Goal: Task Accomplishment & Management: Manage account settings

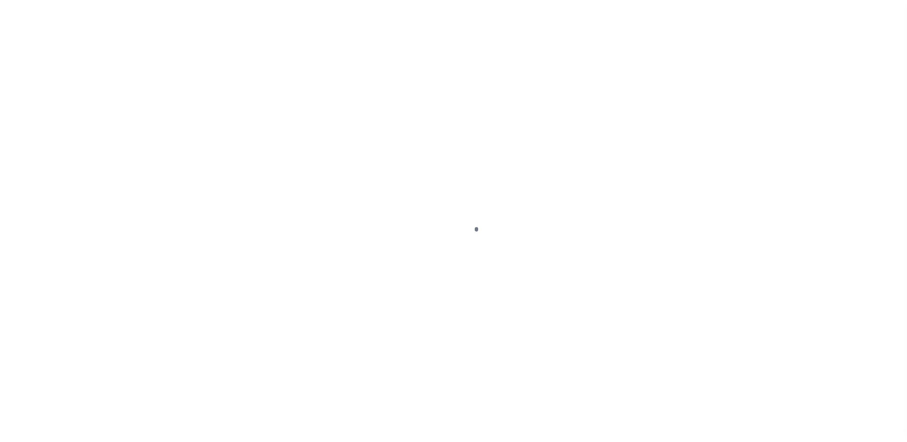
scroll to position [24, 0]
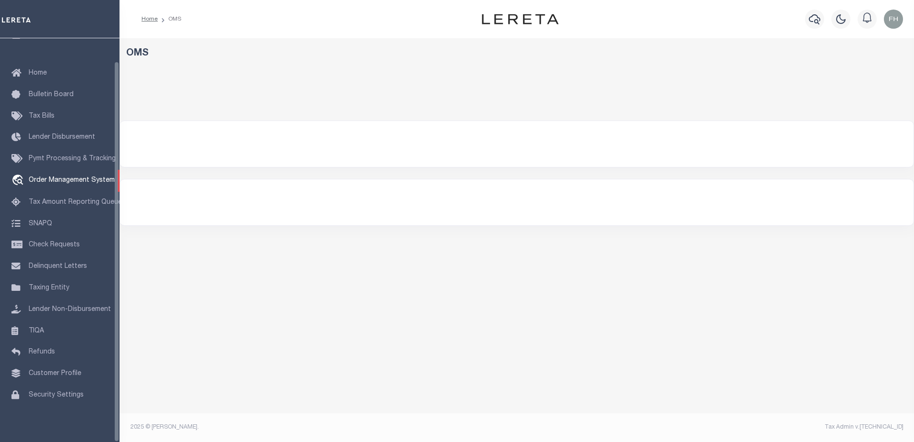
select select "200"
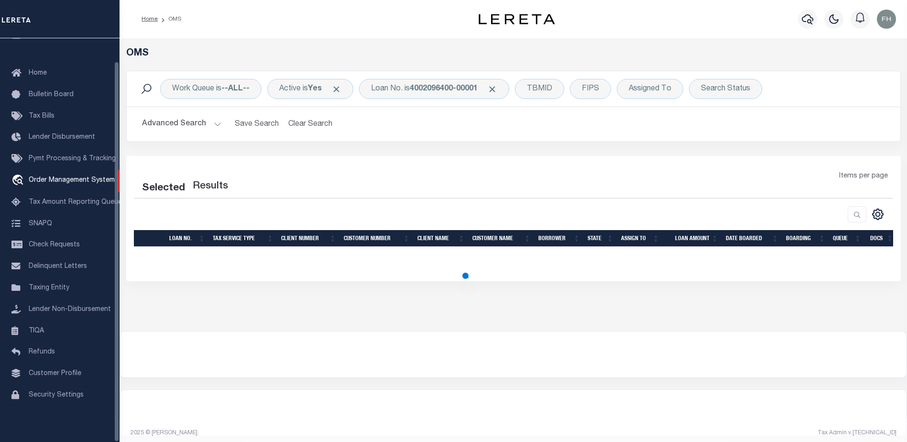
select select "200"
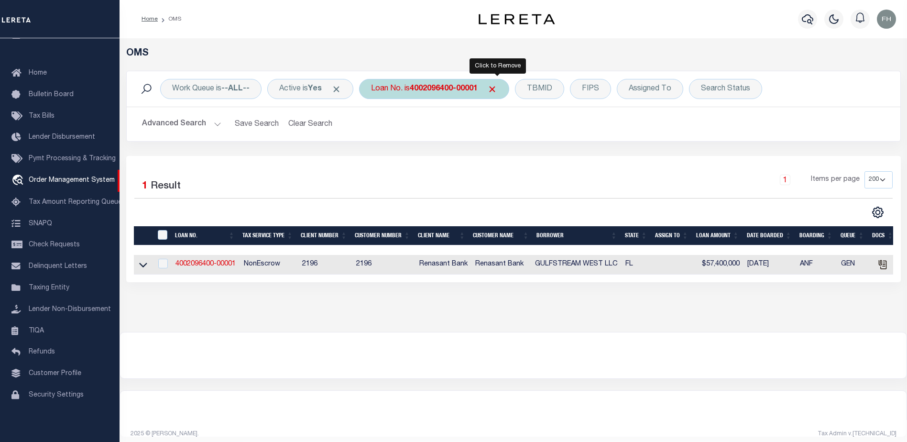
click at [497, 88] on span "Click to Remove" at bounding box center [492, 89] width 10 height 10
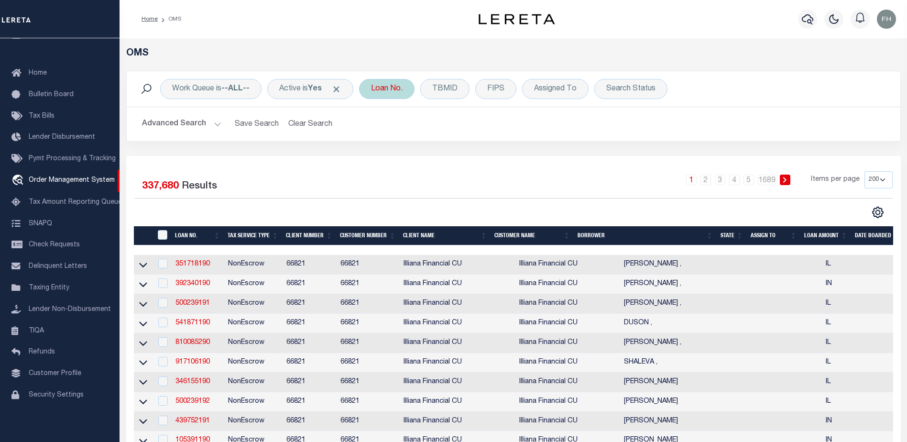
click at [407, 88] on div "Loan No." at bounding box center [386, 89] width 55 height 20
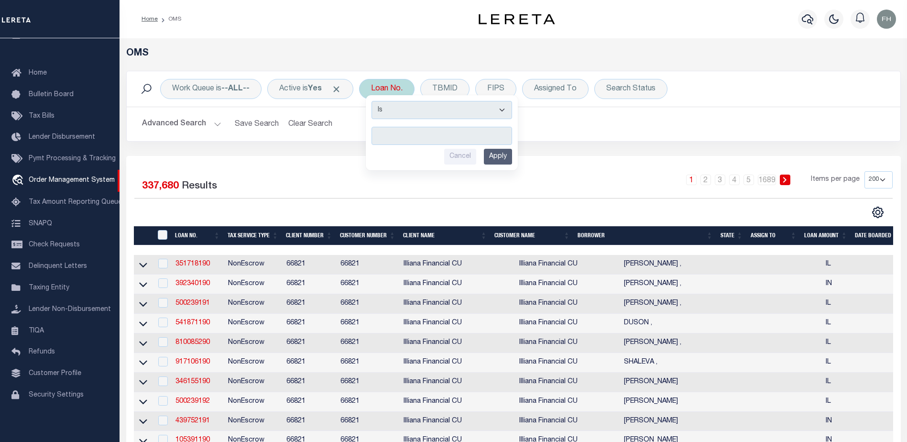
type input "17532"
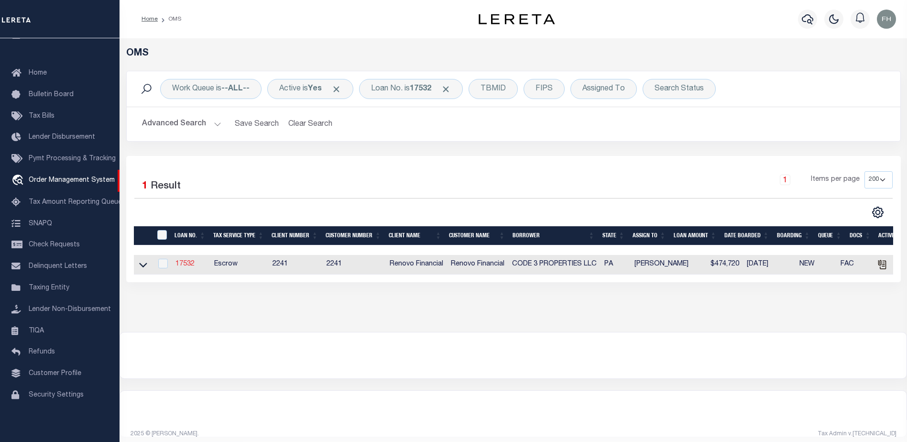
click at [190, 264] on link "17532" at bounding box center [184, 264] width 19 height 7
type input "17532"
type input "CODE 3 PROPERTIES LLC"
select select
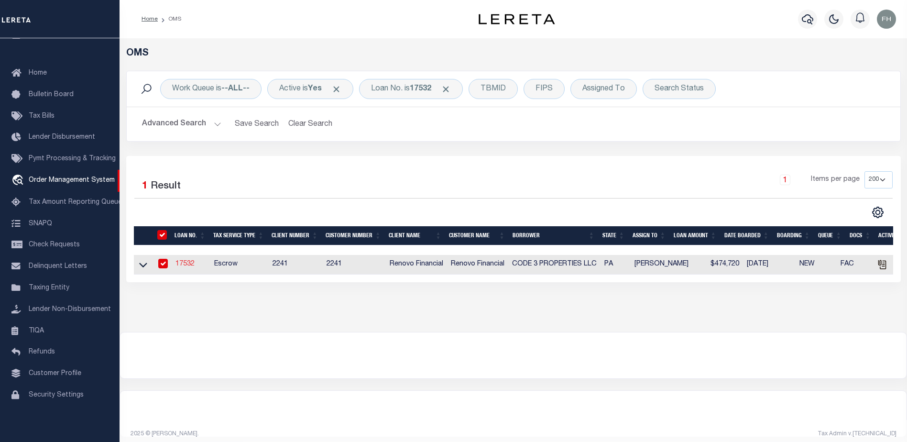
type input "1287 Valley Forge Rd"
type input "Phoenixville PA 19460"
select select "10"
select select "Escrow"
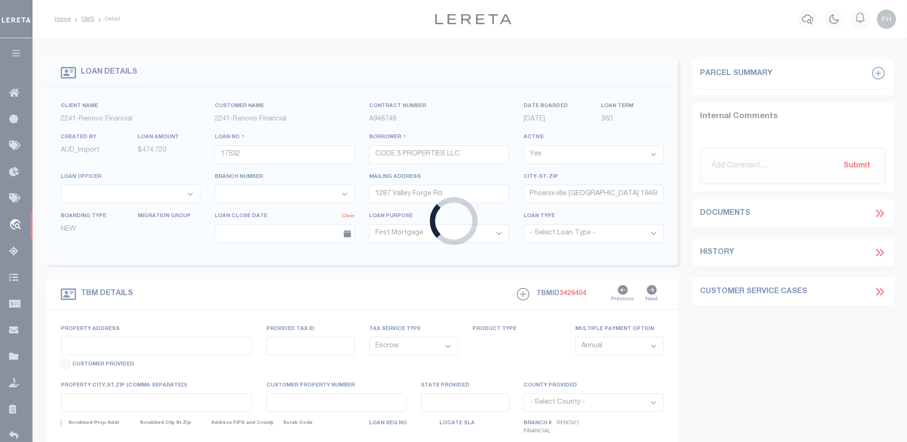
select select "25066"
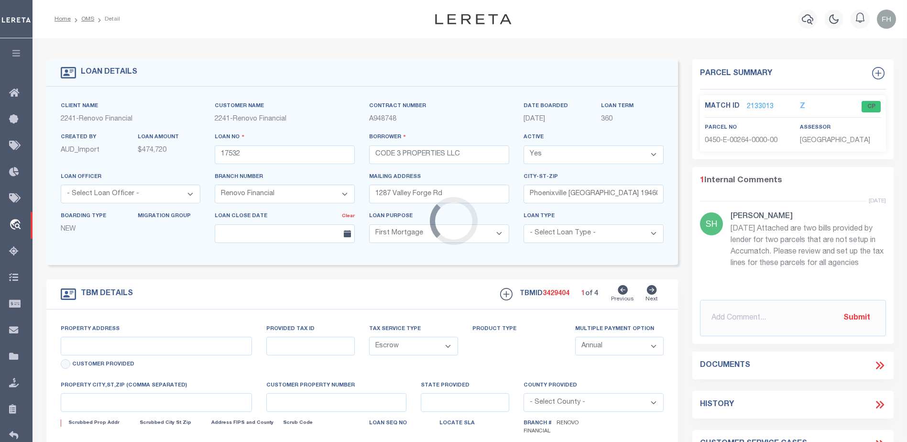
type input "12010 Joan Drive"
select select
type input "Pittsburgh, PA 15235"
type input "a0kUS000007bECr"
type input "PA"
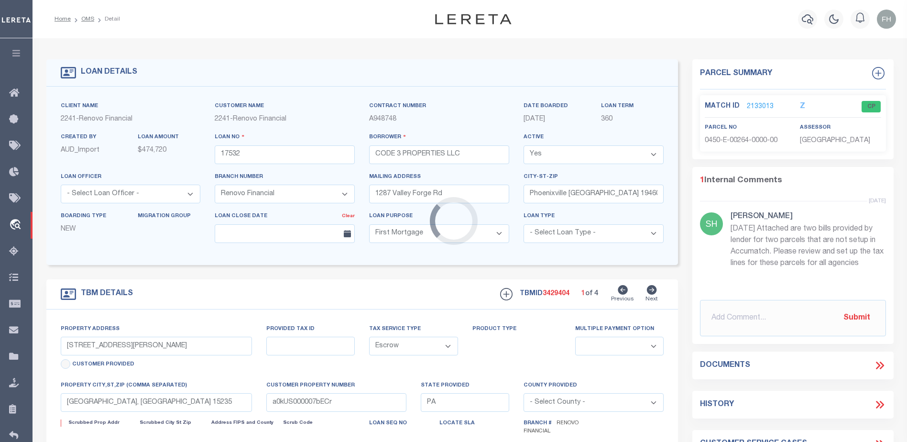
select select
type textarea "LEGAL REQUIRED"
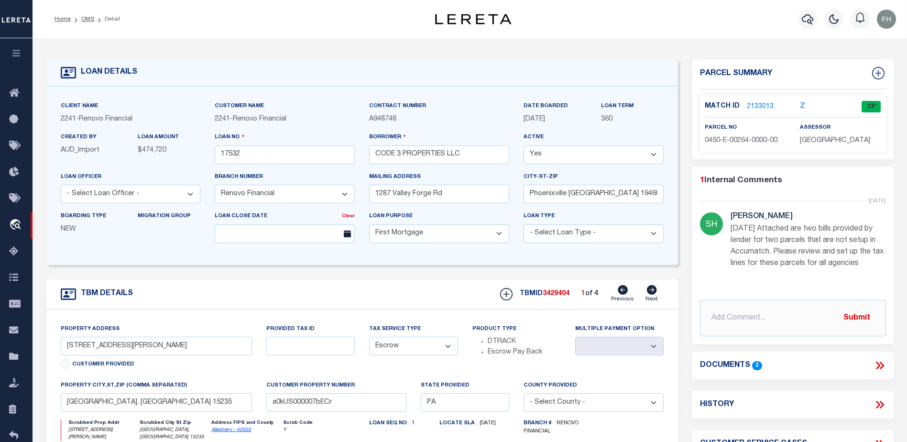
click at [650, 289] on icon at bounding box center [652, 290] width 10 height 10
type input "5133 Saltsburg Road"
select select
type input "Verona, PA 15147"
type input "a0kUS000007bE3B"
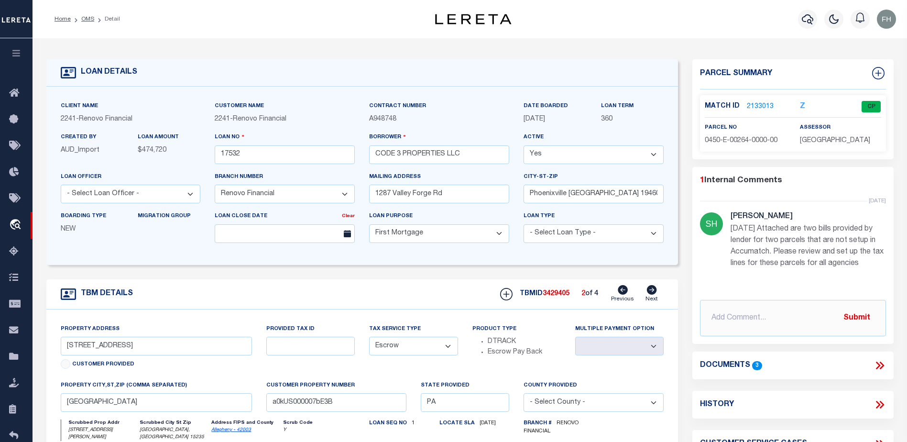
select select
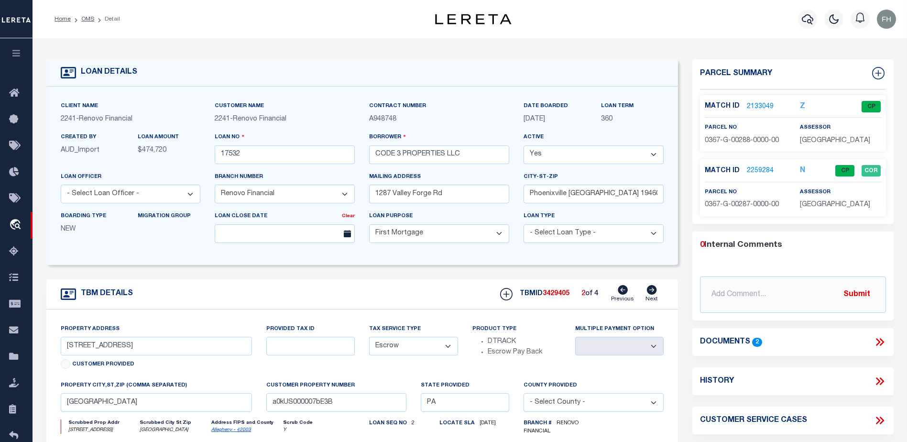
click at [650, 289] on icon at bounding box center [652, 290] width 10 height 10
type input "631-633 Park Avenue"
select select
type input "Avalon, PA 15202"
type input "a0kUS000007bDK1"
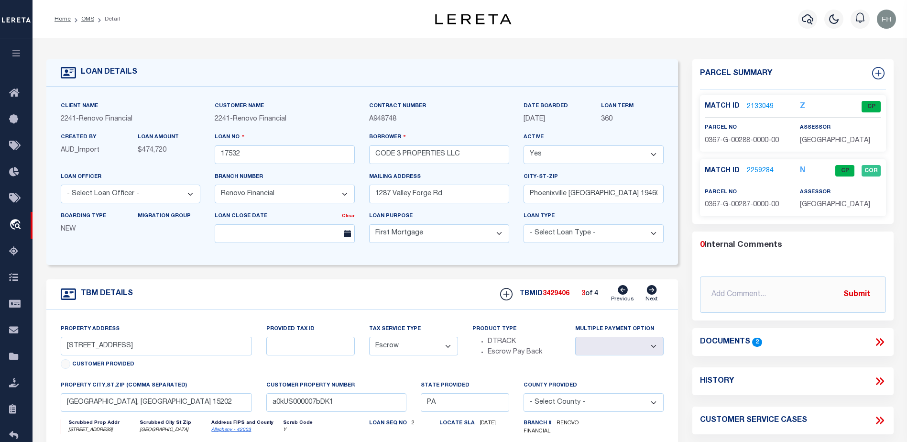
select select
click at [650, 289] on icon at bounding box center [652, 290] width 10 height 10
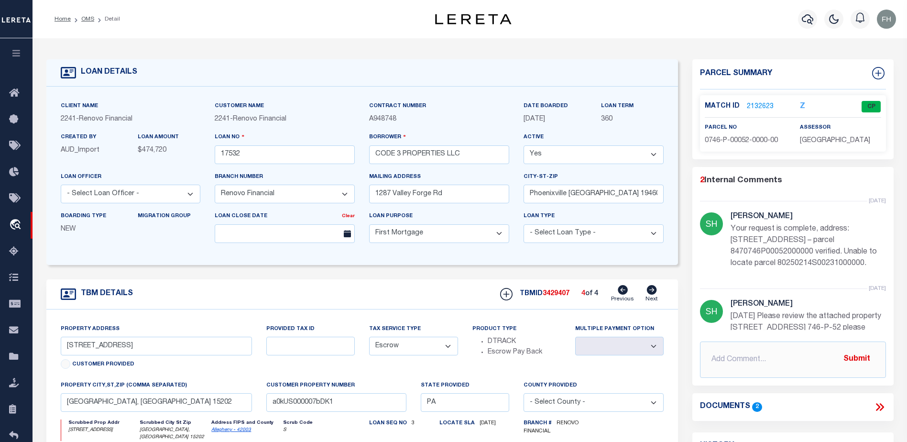
type input "634 Sixth Street"
select select
type input "Pitcairn, PA 15140"
type input "a0kUS000007bEHh"
select select
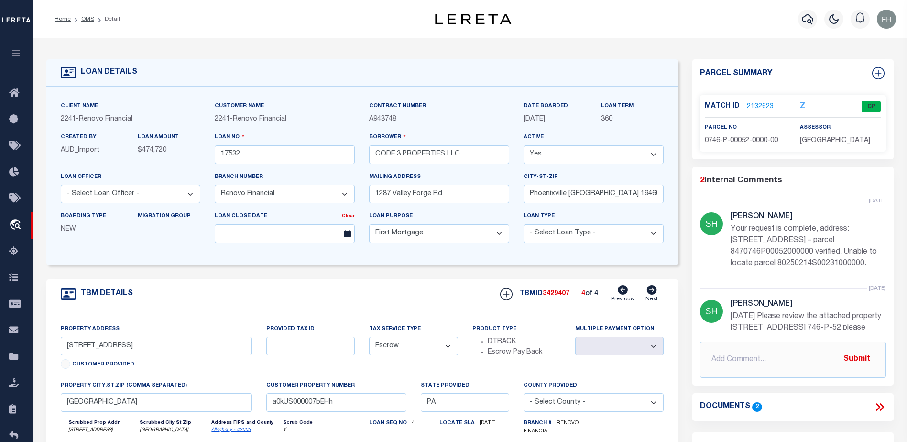
click at [451, 385] on label "state provided" at bounding box center [445, 386] width 49 height 8
click at [758, 102] on link "2132623" at bounding box center [760, 107] width 27 height 10
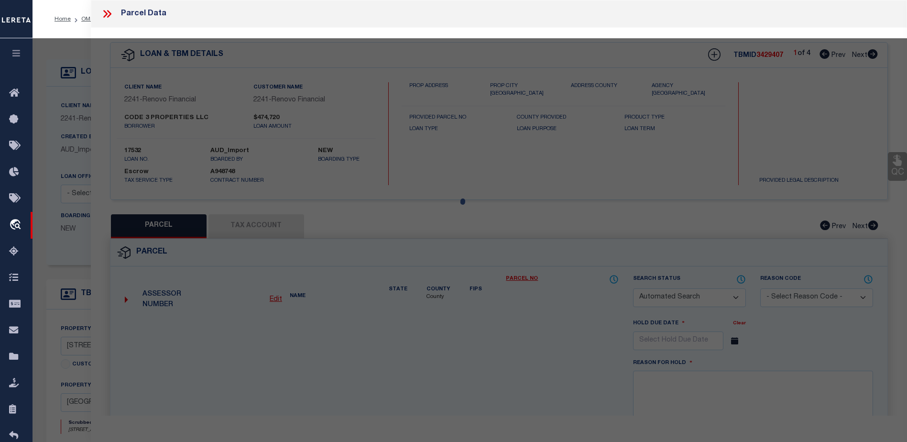
checkbox input "false"
select select "CP"
type input "CODE 3 PROPERTIES LLC"
select select "AGW"
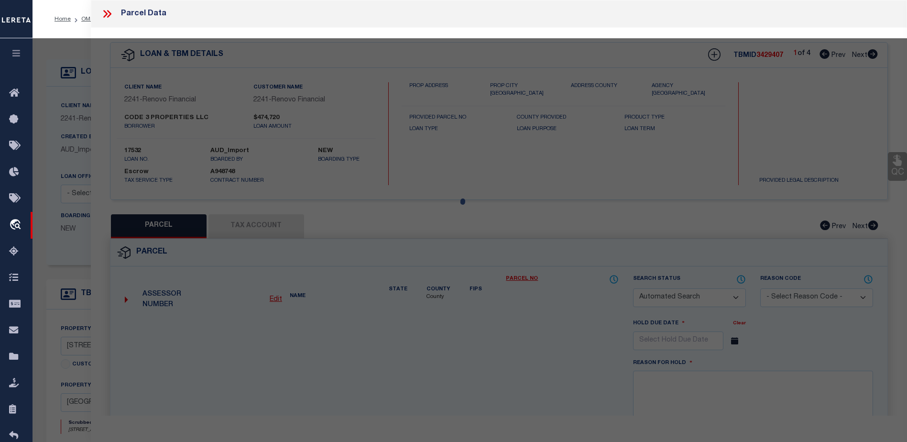
select select "LEG"
type input "634 6TH ST"
type input "PITCAIRN, PA 15140"
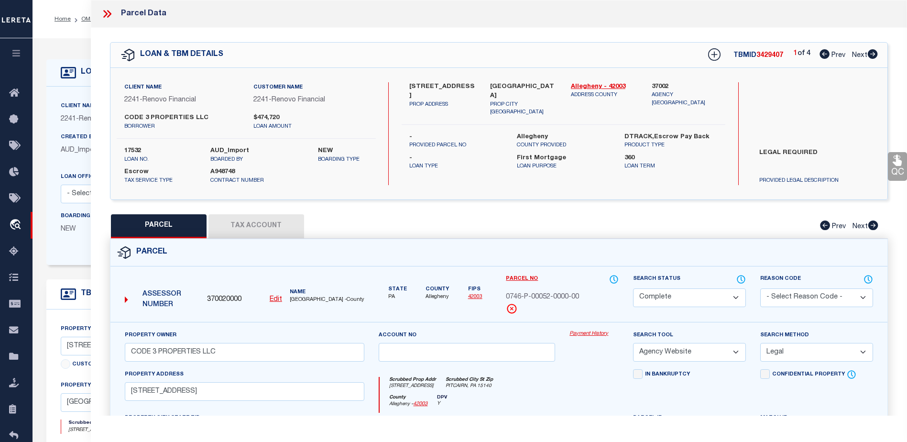
click at [598, 333] on link "Payment History" at bounding box center [593, 334] width 49 height 8
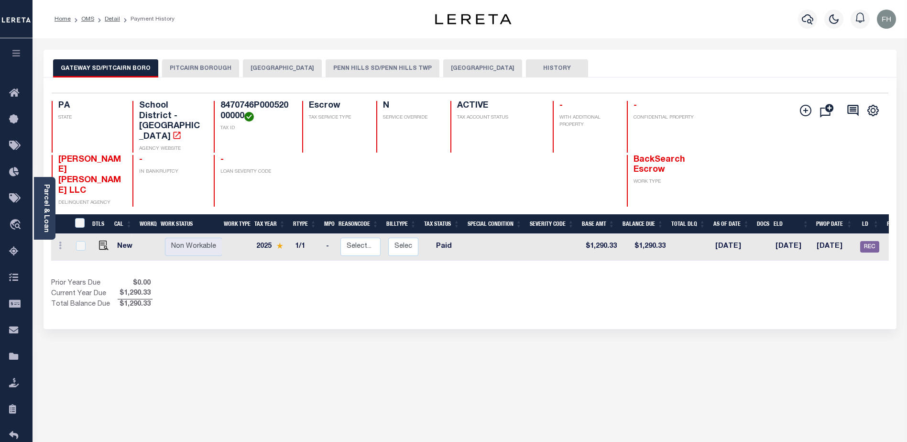
click at [198, 66] on button "PITCAIRN BOROUGH" at bounding box center [200, 68] width 77 height 18
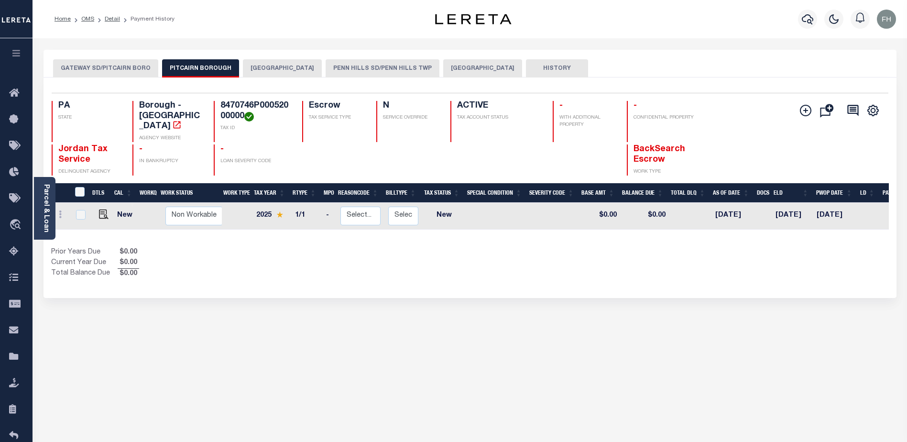
click at [288, 67] on button "PENN HILLS TOWNSHIP" at bounding box center [282, 68] width 79 height 18
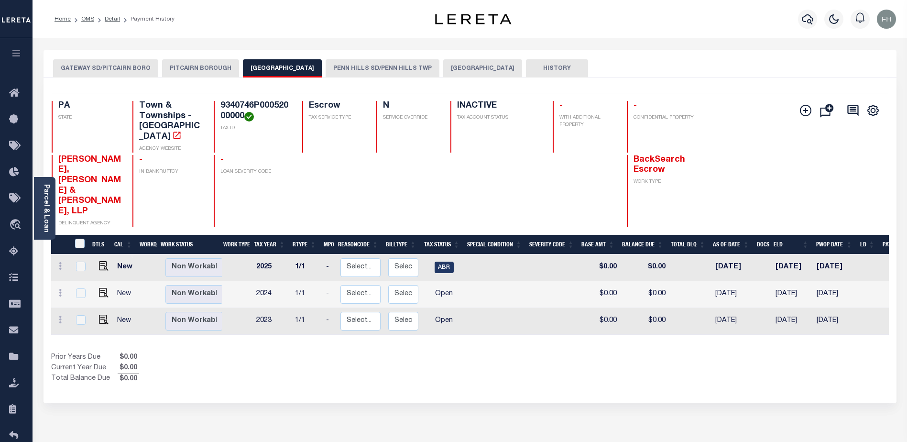
click at [357, 67] on button "PENN HILLS SD/PENN HILLS TWP" at bounding box center [383, 68] width 114 height 18
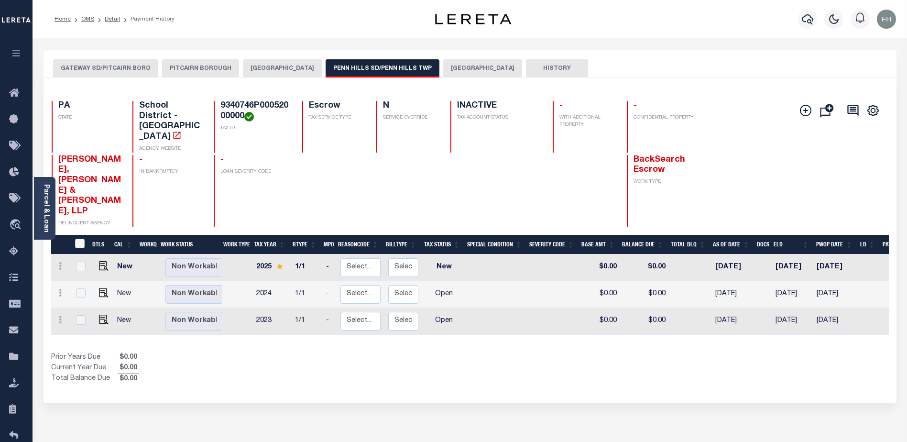
click at [187, 67] on button "PITCAIRN BOROUGH" at bounding box center [200, 68] width 77 height 18
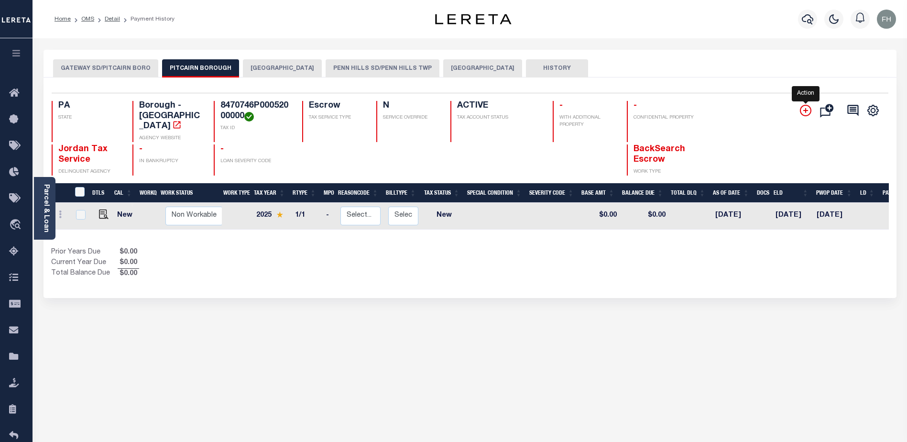
click at [806, 112] on icon "" at bounding box center [805, 110] width 5 height 5
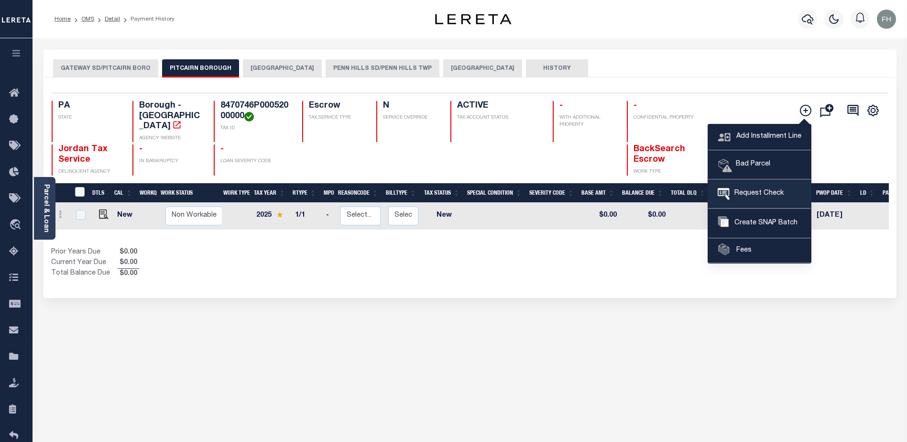
click at [754, 191] on span "Request Check" at bounding box center [757, 193] width 54 height 11
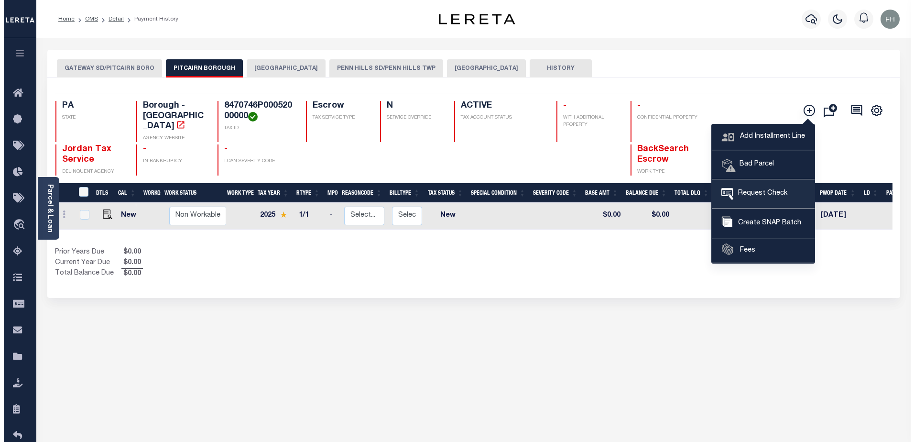
type input "Pitcairn Borough Tax Collector"
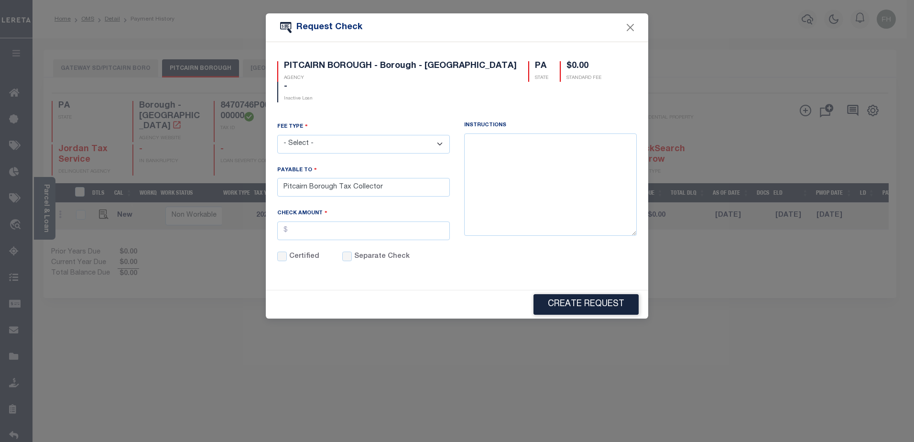
click at [431, 135] on select "- Select - ACH Advance Duplicate Bill File Fee Filing Fee Membership Fee Online…" at bounding box center [363, 144] width 173 height 19
select select "CRT"
click at [277, 135] on select "- Select - ACH Advance Duplicate Bill File Fee Filing Fee Membership Fee Online…" at bounding box center [363, 144] width 173 height 19
click at [477, 133] on textarea at bounding box center [550, 184] width 173 height 102
click at [430, 178] on input "Pitcairn Borough Tax Collector" at bounding box center [363, 187] width 173 height 19
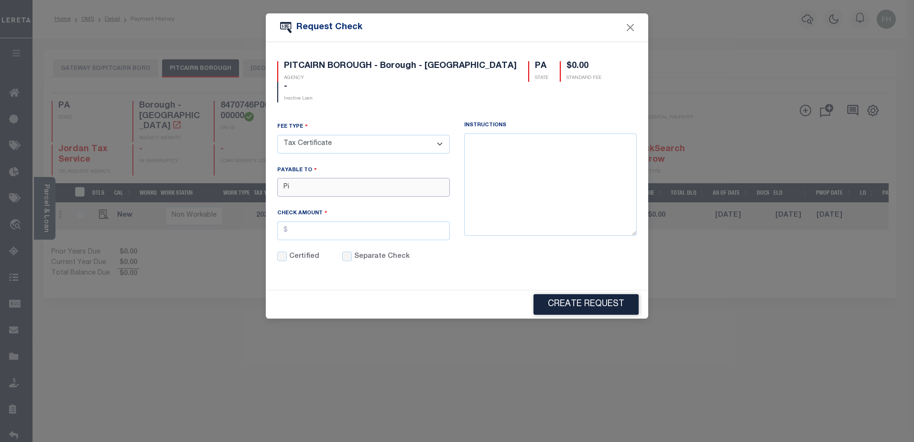
type input "P"
type input "Jordan Tax Service"
click at [406, 221] on input "text" at bounding box center [363, 230] width 173 height 19
type input "$30.00"
click at [346, 252] on input "Separate Check" at bounding box center [347, 257] width 10 height 10
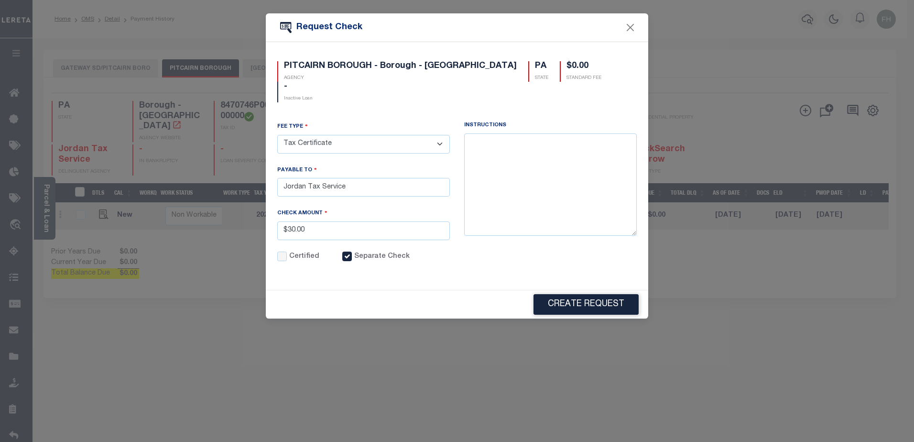
click at [346, 252] on input "Separate Check" at bounding box center [347, 257] width 10 height 10
checkbox input "false"
click at [536, 133] on textarea at bounding box center [550, 184] width 173 height 102
drag, startPoint x: 371, startPoint y: 30, endPoint x: 555, endPoint y: 32, distance: 184.1
click at [555, 32] on div "Request Check" at bounding box center [457, 27] width 383 height 29
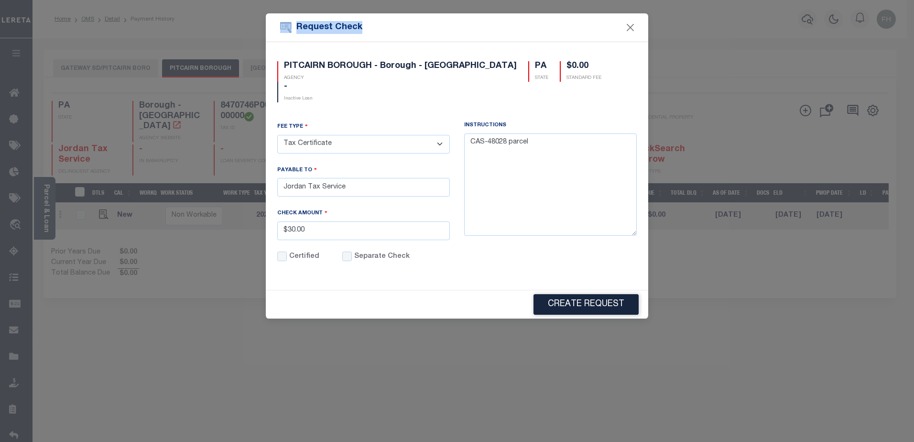
click at [365, 33] on div "Request Check" at bounding box center [457, 27] width 383 height 29
drag, startPoint x: 312, startPoint y: 36, endPoint x: 320, endPoint y: 70, distance: 34.4
click at [335, 77] on div "Request Check PITCAIRN BOROUGH - Borough - PA AGENCY PA STATE $0.00 STANDARD FE…" at bounding box center [457, 165] width 383 height 305
click at [317, 39] on div "Request Check" at bounding box center [457, 27] width 383 height 29
click at [564, 133] on textarea "CAS-48028 parcel" at bounding box center [550, 184] width 173 height 102
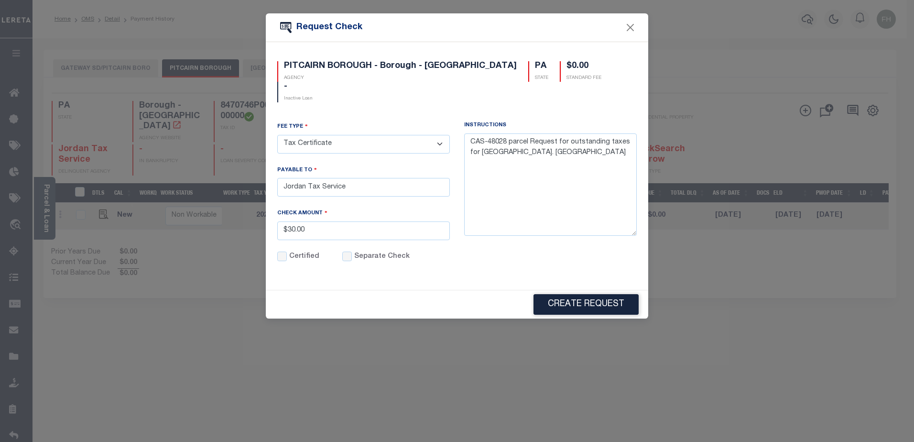
drag, startPoint x: 466, startPoint y: 242, endPoint x: 511, endPoint y: 243, distance: 44.5
click at [511, 243] on div "Instructions CAS-48028 parcel Request for outstanding taxes for Pitcairn Boroug…" at bounding box center [550, 197] width 187 height 153
click at [567, 135] on textarea "CAS-48028 parcel Request for outstanding taxes for Pitcairn Borough. Parcel" at bounding box center [550, 184] width 173 height 102
paste textarea "8470746P00052000000"
type textarea "CAS-48028 parcel Request for outstanding taxes for Pitcairn Borough. Parcel 847…"
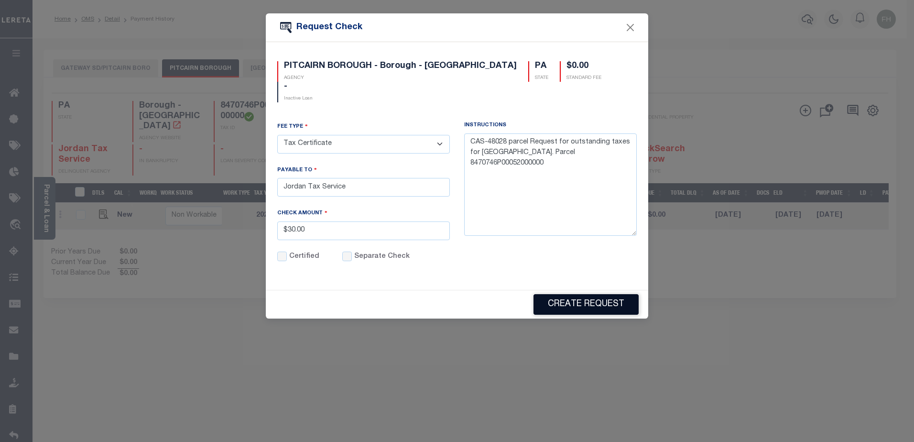
click at [581, 294] on button "Create Request" at bounding box center [586, 304] width 105 height 21
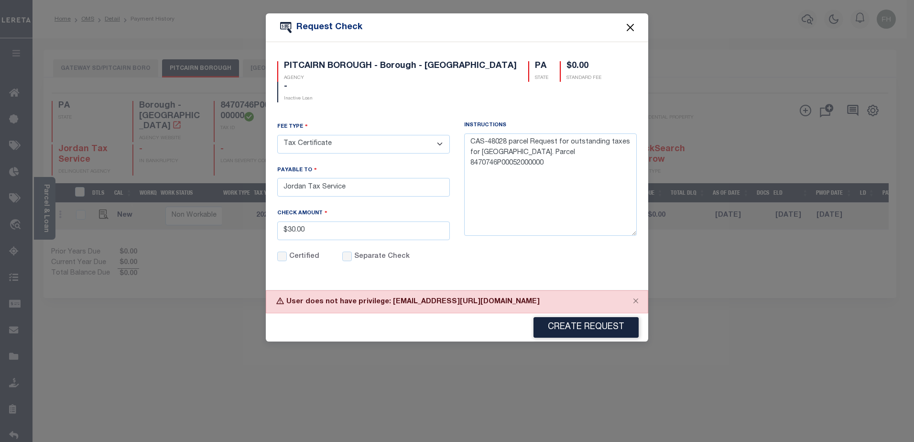
click at [630, 27] on button "Close" at bounding box center [630, 28] width 12 height 12
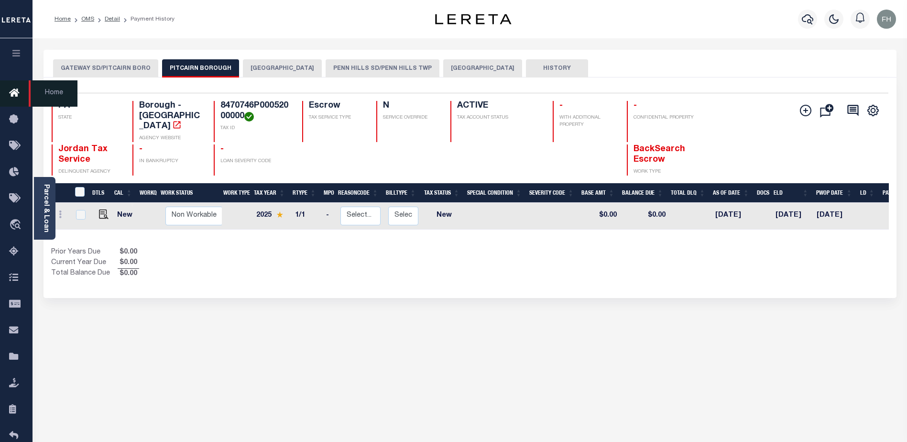
click at [20, 92] on icon at bounding box center [16, 94] width 15 height 12
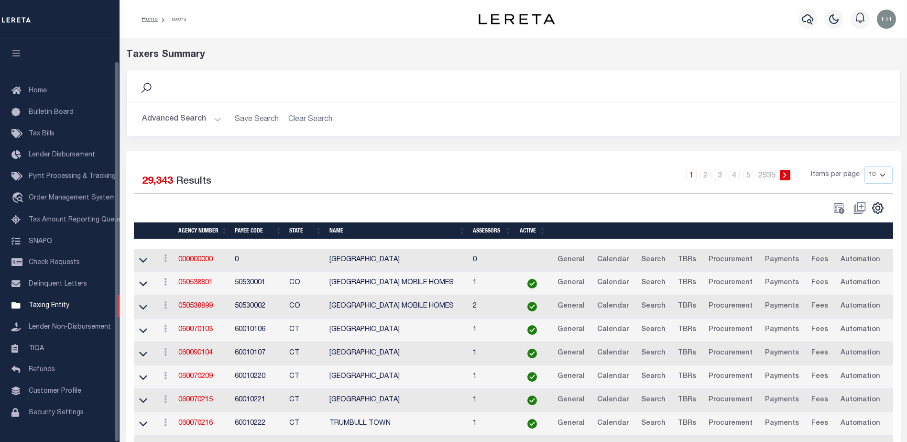
scroll to position [24, 0]
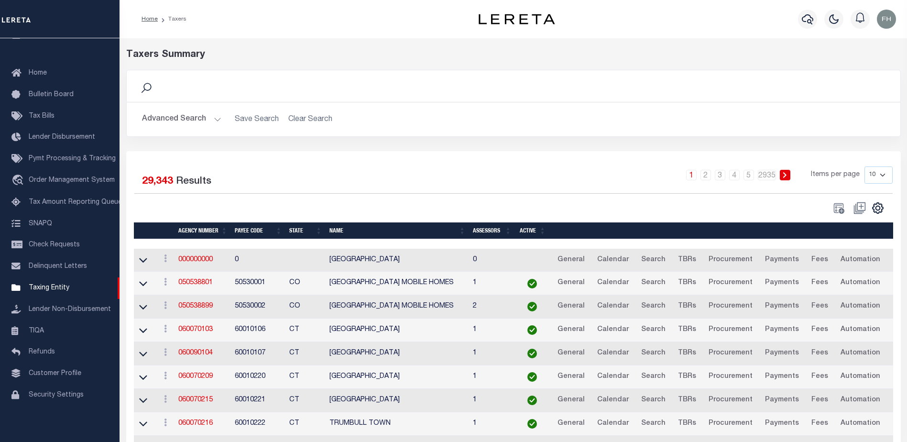
click at [181, 117] on button "Advanced Search" at bounding box center [181, 119] width 79 height 19
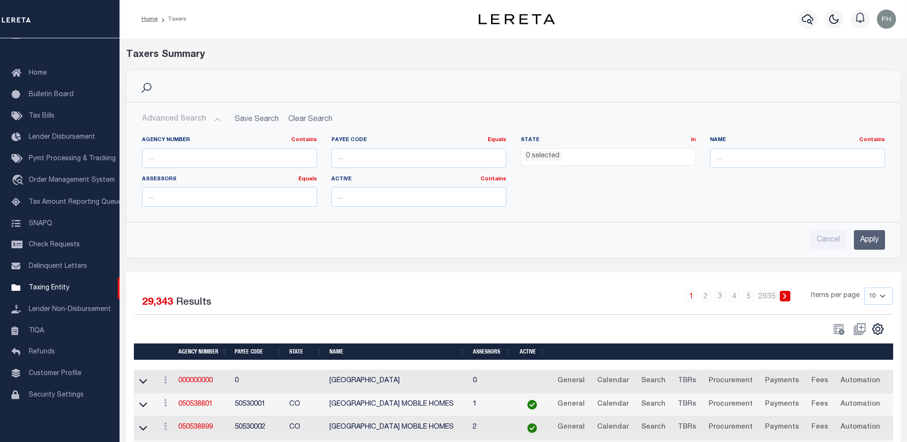
click at [670, 153] on ul "0 selected" at bounding box center [608, 155] width 174 height 13
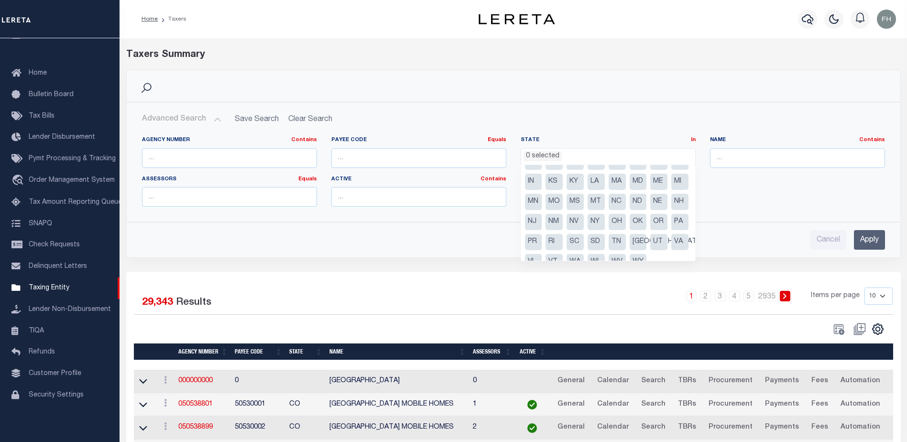
scroll to position [38, 0]
click at [671, 227] on li "PA" at bounding box center [679, 219] width 17 height 16
select select "PA"
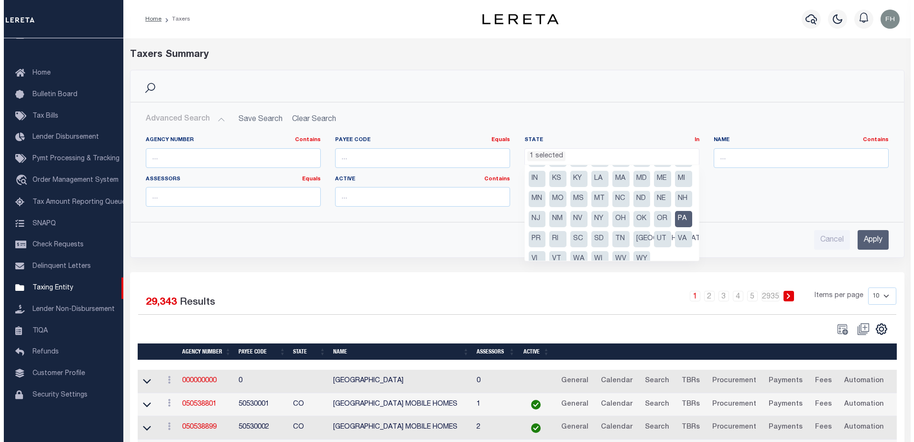
scroll to position [336, 0]
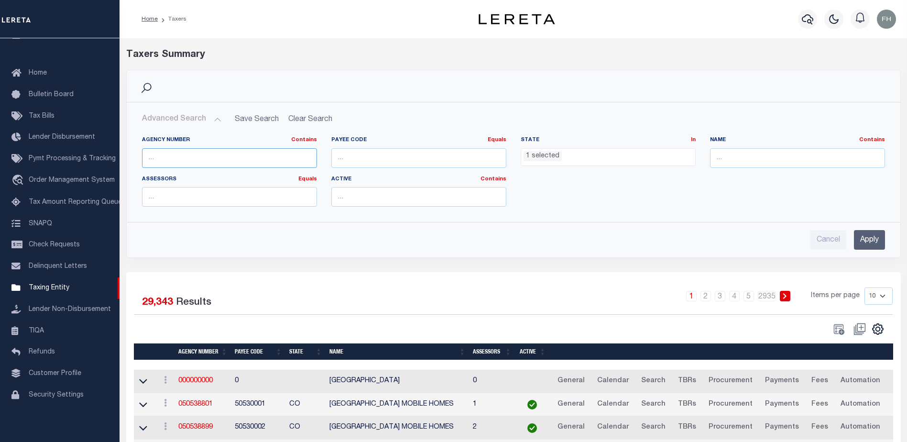
click at [281, 160] on input "text" at bounding box center [229, 158] width 175 height 20
type input "370021744"
click at [873, 238] on input "Apply" at bounding box center [869, 240] width 31 height 20
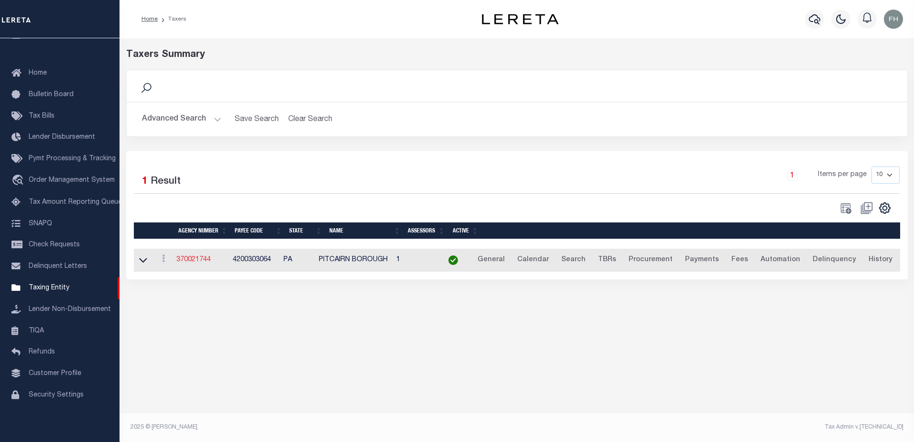
click at [200, 262] on link "370021744" at bounding box center [193, 259] width 34 height 7
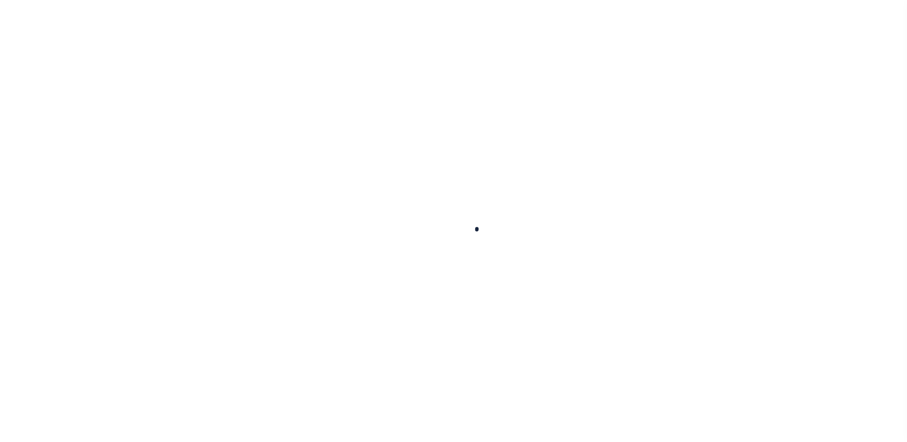
select select
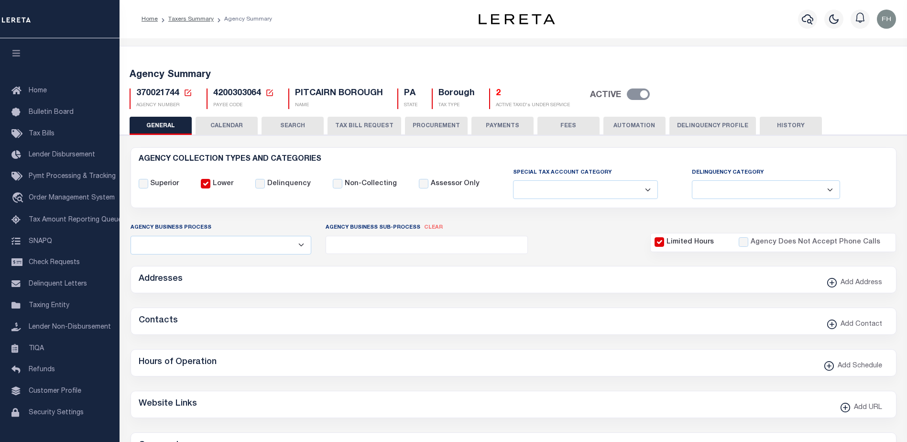
checkbox input "false"
type input "4200303064"
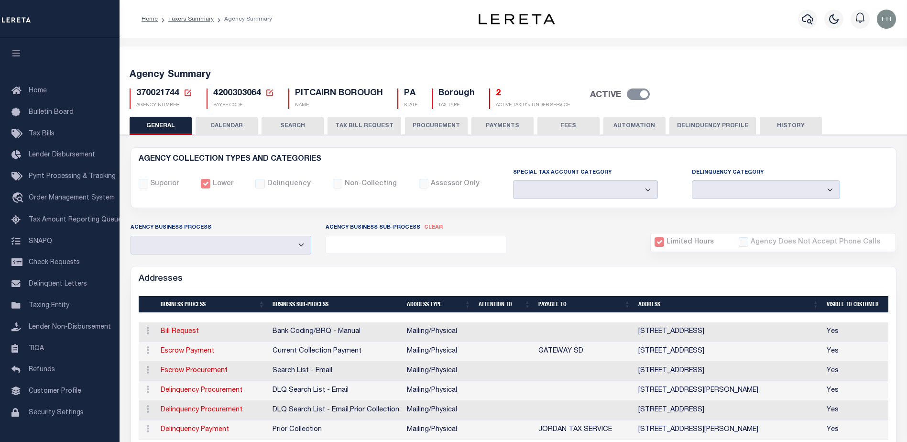
click at [565, 123] on button "FEES" at bounding box center [568, 126] width 62 height 18
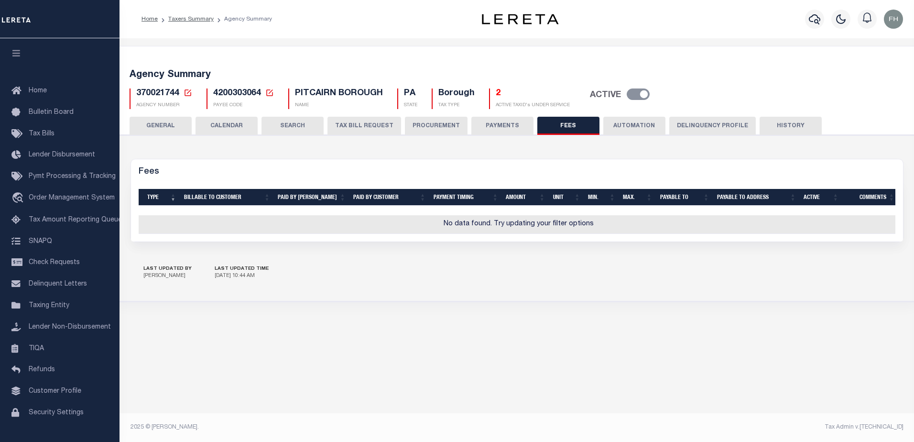
click at [364, 124] on button "TAX BILL REQUEST" at bounding box center [365, 126] width 74 height 18
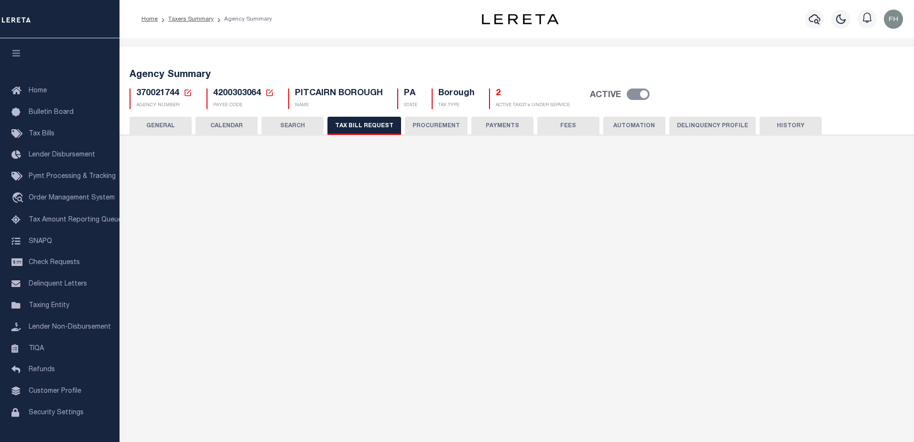
select select "30"
checkbox input "false"
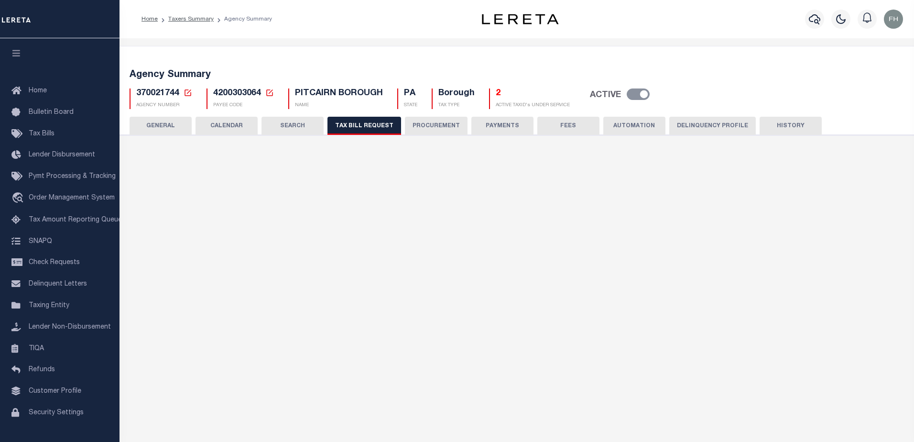
select select "20"
select select "false"
select select
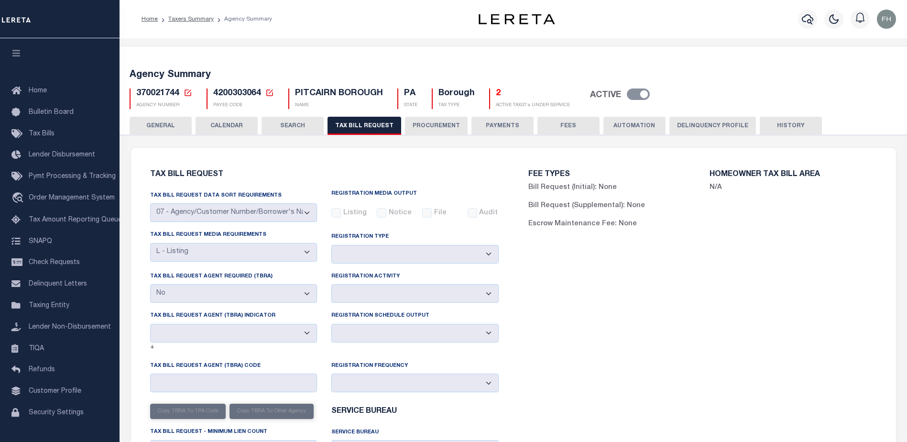
click at [503, 124] on button "PAYMENTS" at bounding box center [502, 126] width 62 height 18
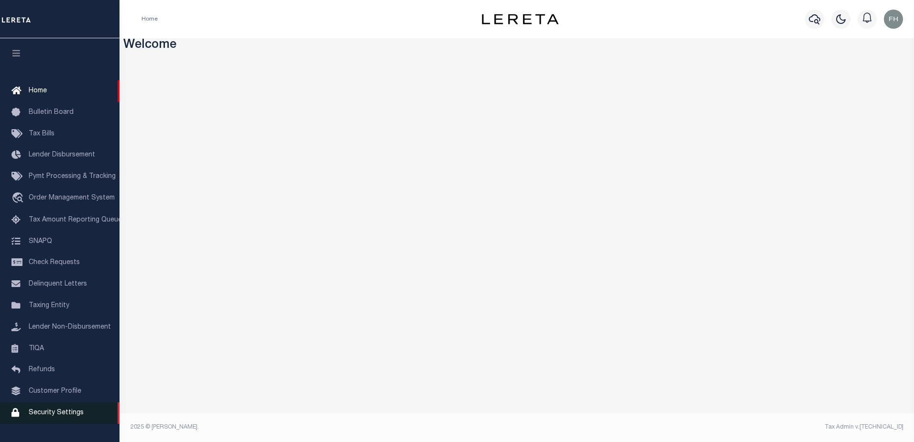
click at [63, 416] on span "Security Settings" at bounding box center [56, 412] width 55 height 7
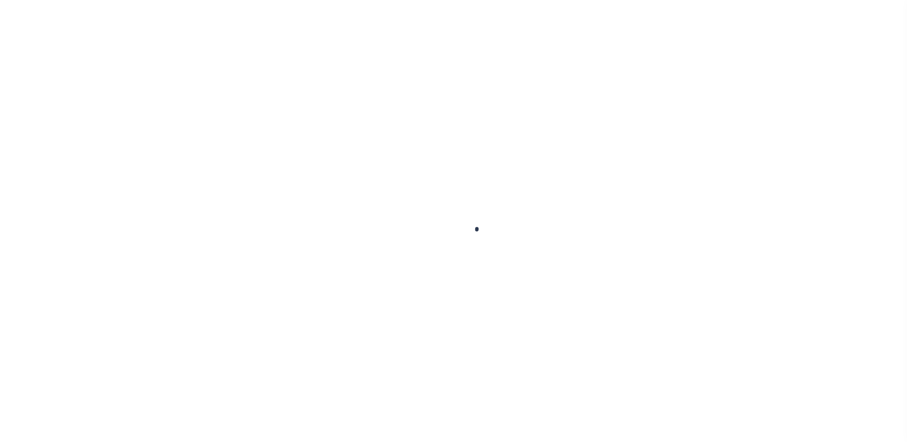
select select "100"
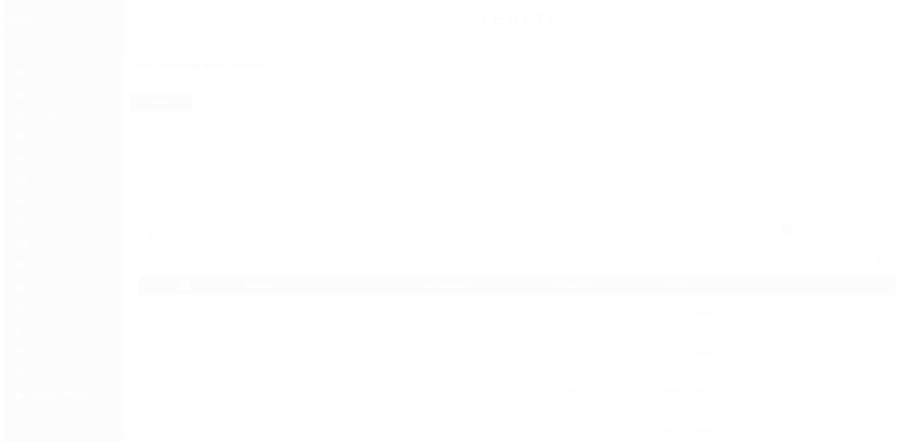
scroll to position [17, 0]
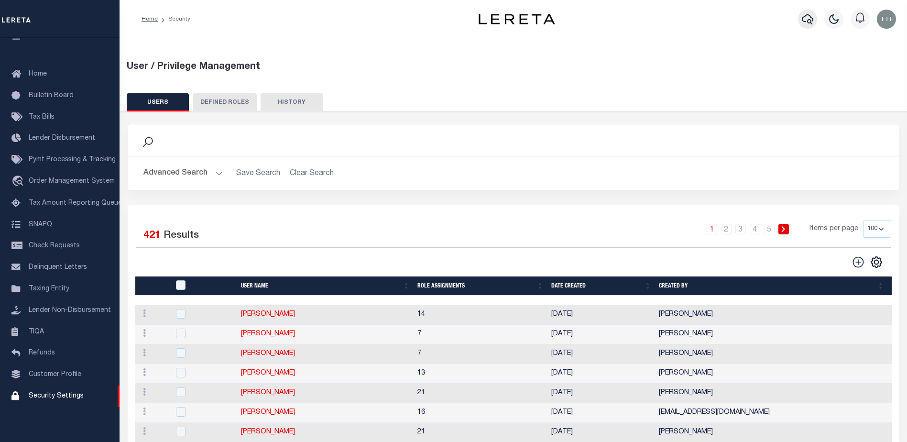
click at [812, 21] on icon "button" at bounding box center [807, 18] width 11 height 11
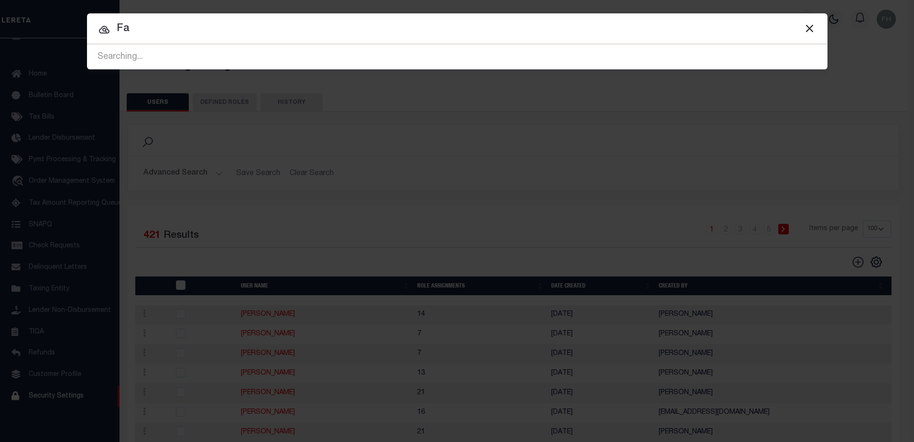
type input "F"
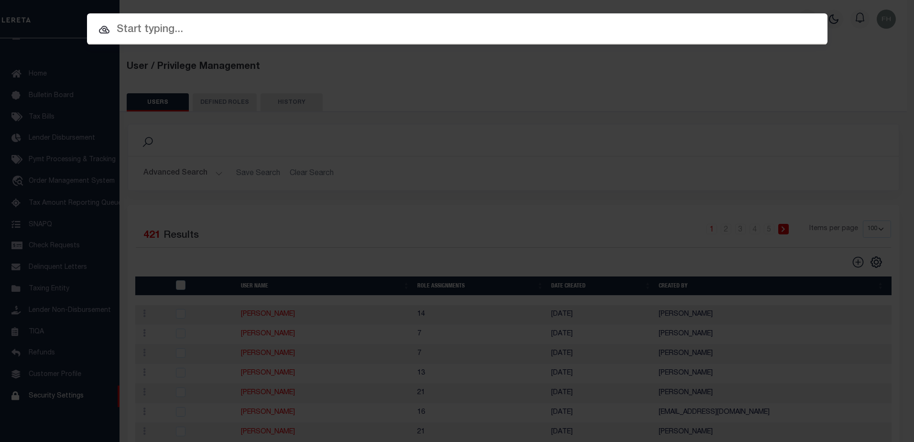
click at [803, 85] on div "Include Loans TBM Customers Borrowers Payments (Lender Non-Disb) Payments (Lend…" at bounding box center [457, 221] width 914 height 442
click at [907, 62] on div "Include Loans TBM Customers Borrowers Payments (Lender Non-Disb) Payments (Lend…" at bounding box center [457, 221] width 914 height 442
click at [725, 228] on div "Include Loans TBM Customers Borrowers Payments (Lender Non-Disb) Payments (Lend…" at bounding box center [457, 221] width 914 height 442
click at [821, 23] on input "text" at bounding box center [457, 30] width 741 height 17
click at [794, 24] on input "text" at bounding box center [457, 30] width 741 height 17
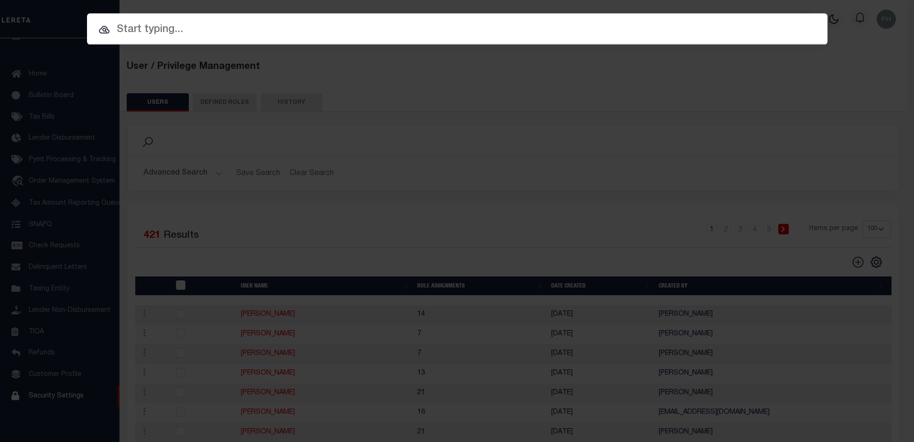
click at [52, 402] on div "Include Loans TBM Customers Borrowers Payments (Lender Non-Disb) Payments (Lend…" at bounding box center [457, 221] width 914 height 442
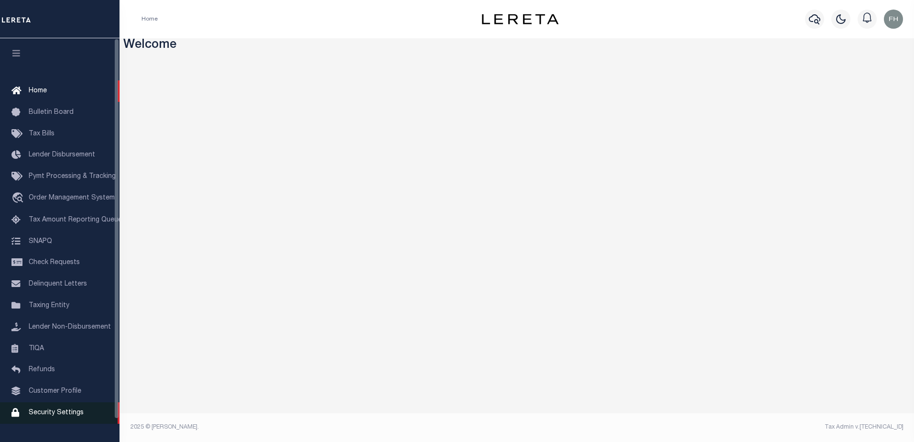
click at [56, 416] on span "Security Settings" at bounding box center [56, 412] width 55 height 7
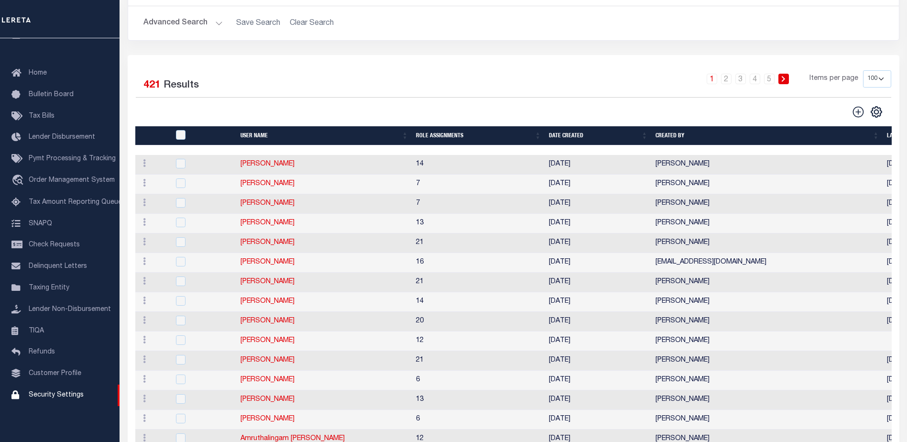
scroll to position [145, 0]
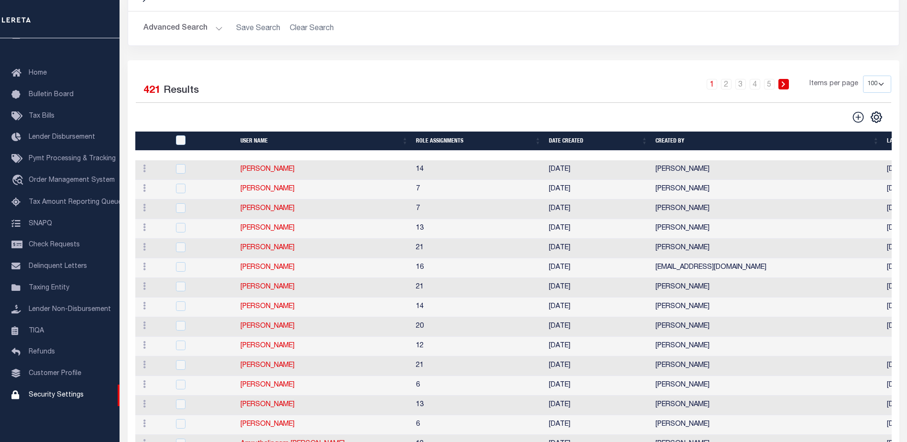
click at [879, 86] on select "50 100 150 200" at bounding box center [877, 84] width 28 height 17
select select "200"
click at [863, 76] on select "50 100 150 200" at bounding box center [877, 84] width 28 height 17
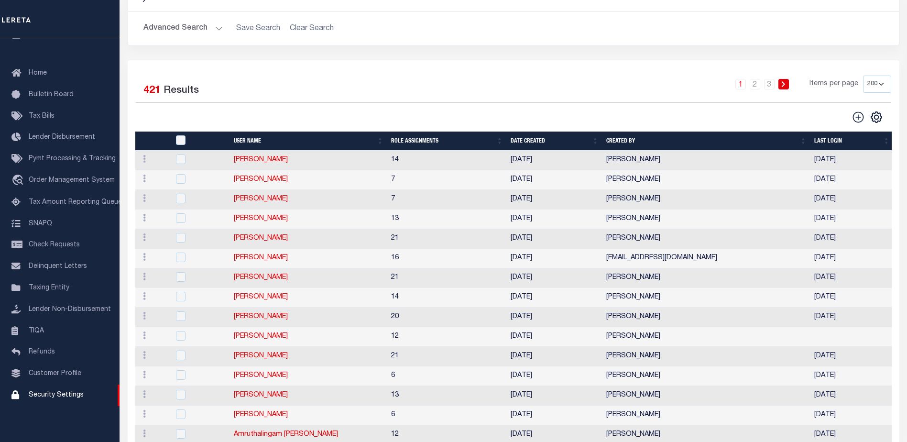
click at [785, 84] on icon at bounding box center [783, 84] width 3 height 6
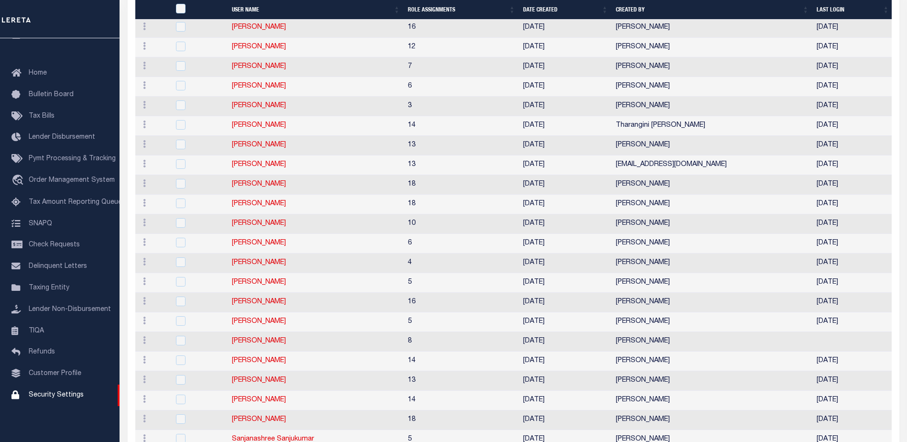
scroll to position [2399, 0]
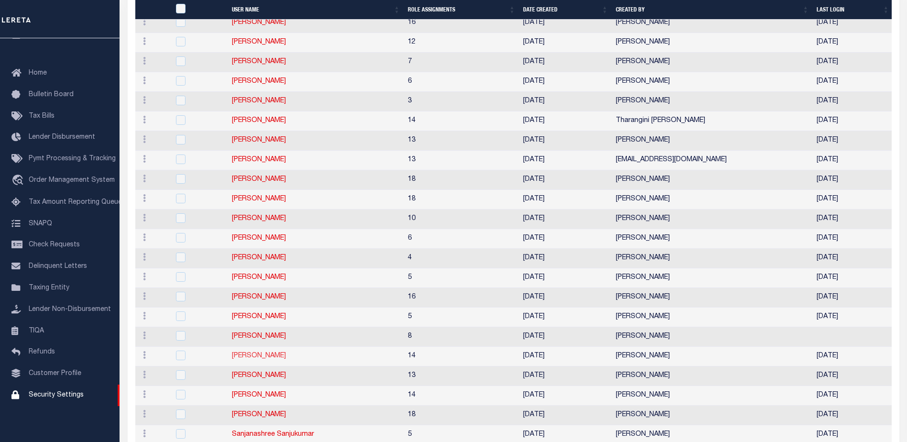
click at [254, 358] on link "[PERSON_NAME]" at bounding box center [259, 355] width 54 height 7
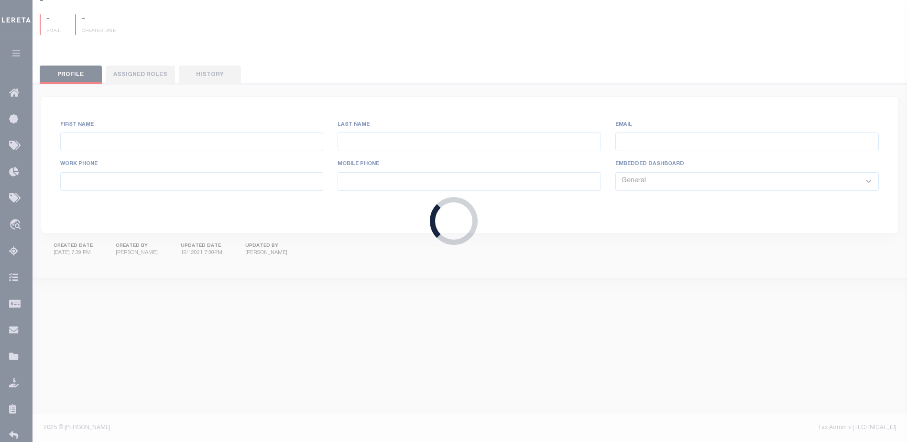
type input "[PERSON_NAME],"
type input "[PERSON_NAME]"
type input "[EMAIL_ADDRESS][DOMAIN_NAME]"
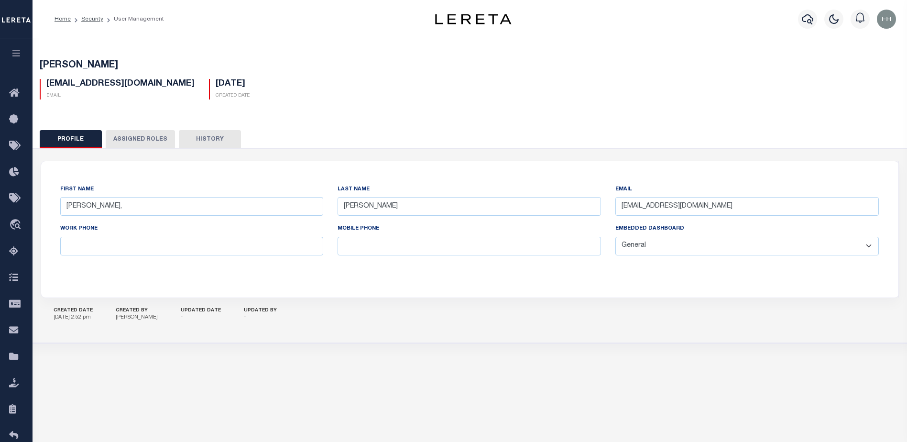
click at [137, 138] on button "Assigned Roles" at bounding box center [140, 139] width 69 height 18
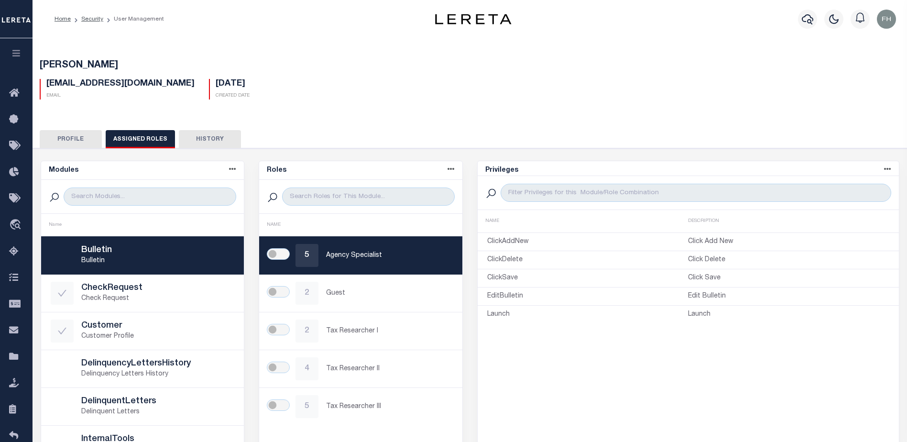
click at [213, 140] on button "History" at bounding box center [210, 139] width 62 height 18
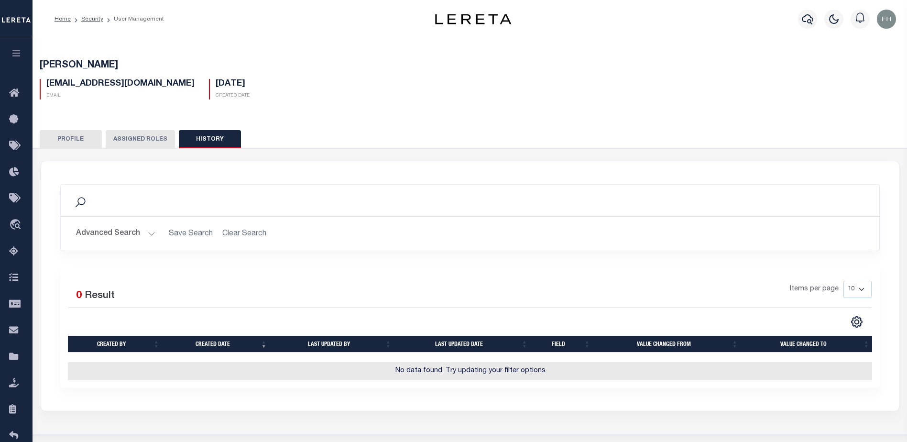
click at [73, 141] on button "Profile" at bounding box center [71, 139] width 62 height 18
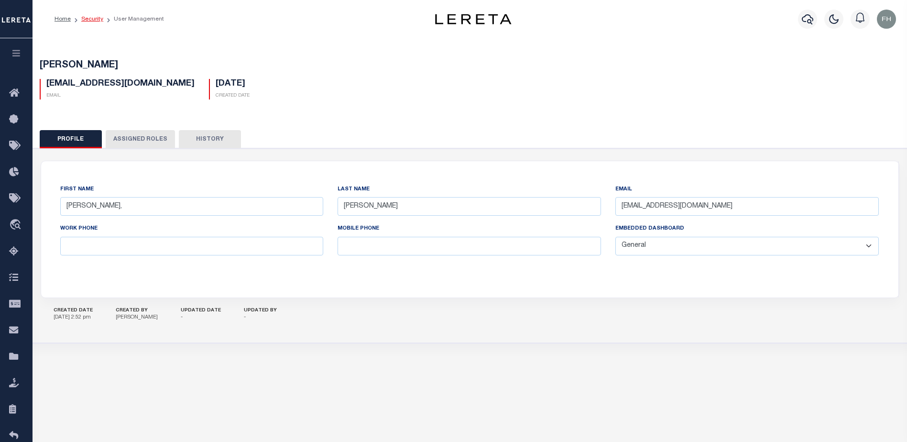
click at [87, 21] on link "Security" at bounding box center [92, 19] width 22 height 6
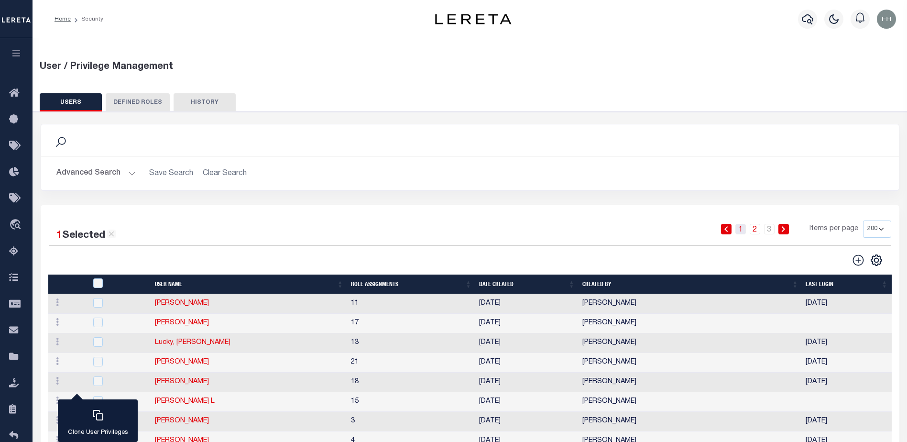
click at [744, 230] on link "1" at bounding box center [740, 229] width 11 height 11
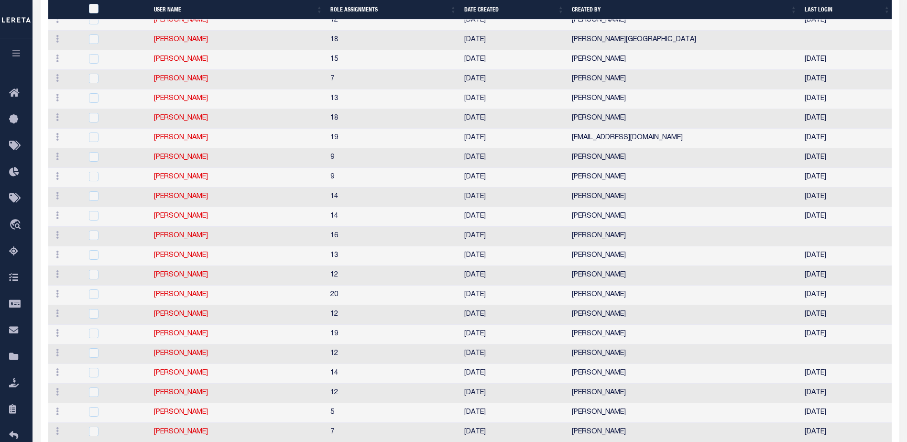
scroll to position [2313, 0]
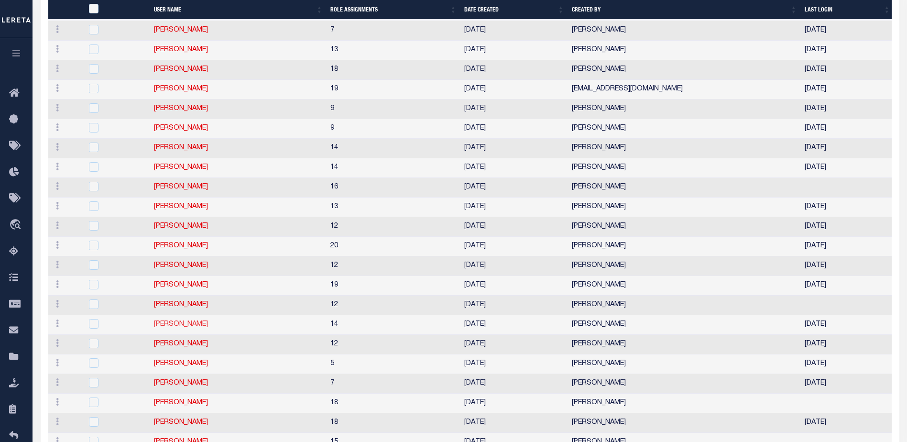
click at [160, 324] on link "[PERSON_NAME]" at bounding box center [181, 324] width 54 height 7
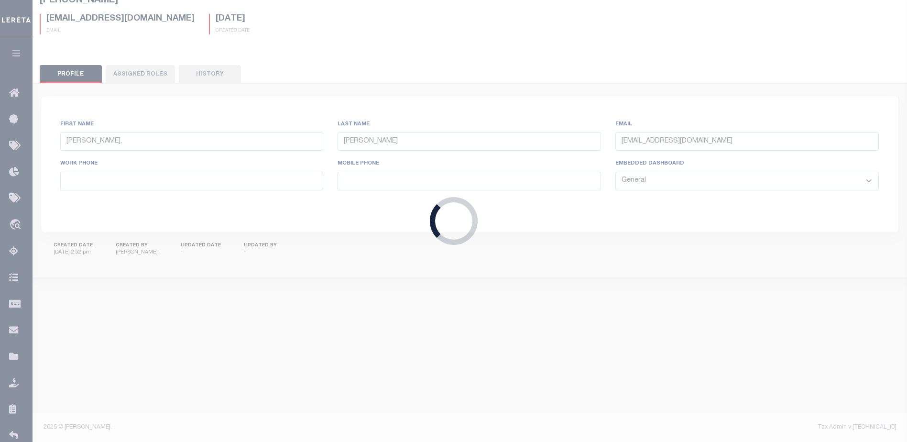
type input "[PERSON_NAME],"
type input "Faith"
type input "[EMAIL_ADDRESS][DOMAIN_NAME]"
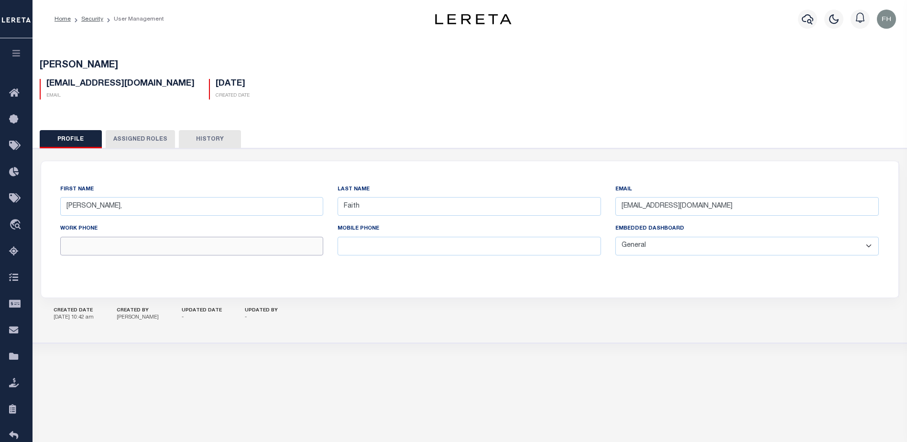
click at [164, 245] on input "text" at bounding box center [191, 246] width 263 height 19
click at [156, 245] on input "text" at bounding box center [191, 246] width 263 height 19
click at [142, 134] on button "Assigned Roles" at bounding box center [140, 139] width 69 height 18
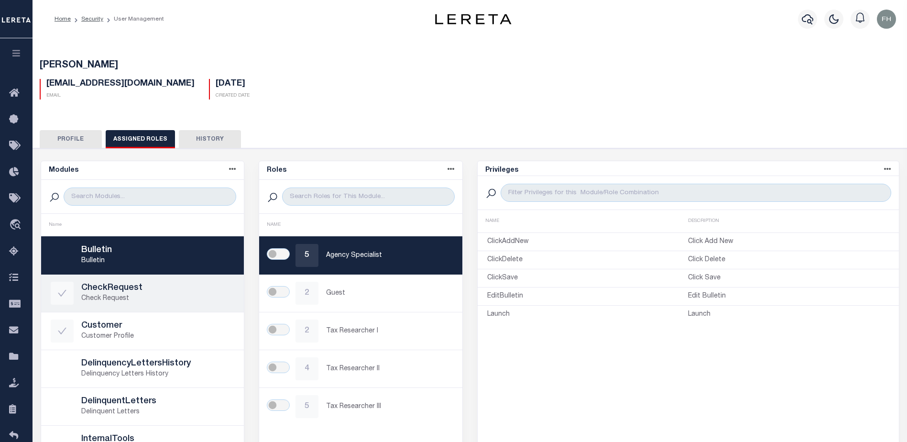
click at [105, 285] on h5 "CheckRequest" at bounding box center [157, 288] width 153 height 11
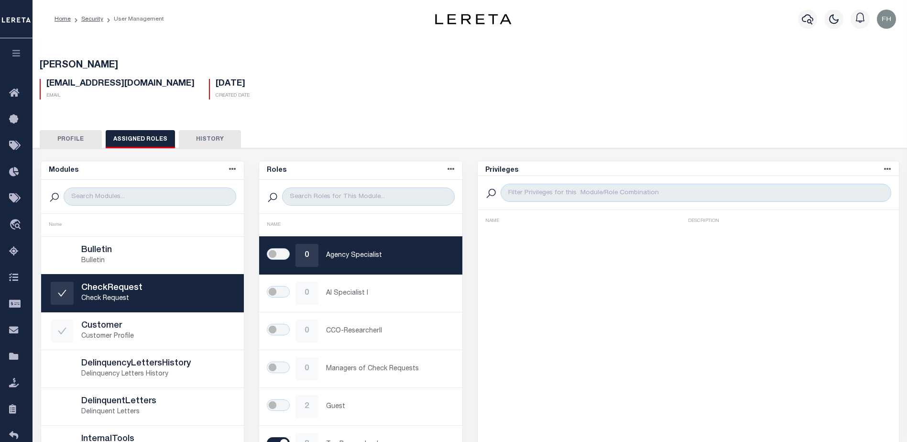
click at [105, 285] on h5 "CheckRequest" at bounding box center [157, 288] width 153 height 11
click at [91, 18] on link "Security" at bounding box center [92, 19] width 22 height 6
